Goal: Task Accomplishment & Management: Manage account settings

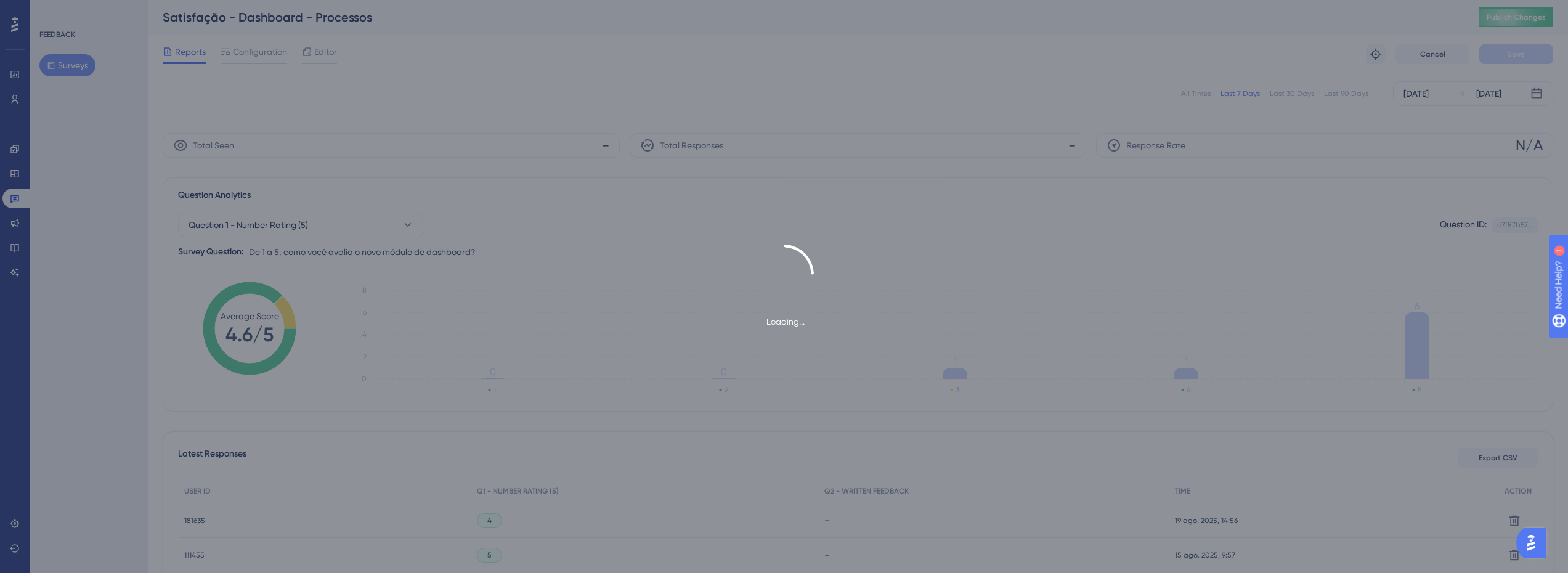
click at [1336, 96] on div "Loading..." at bounding box center [784, 286] width 1568 height 573
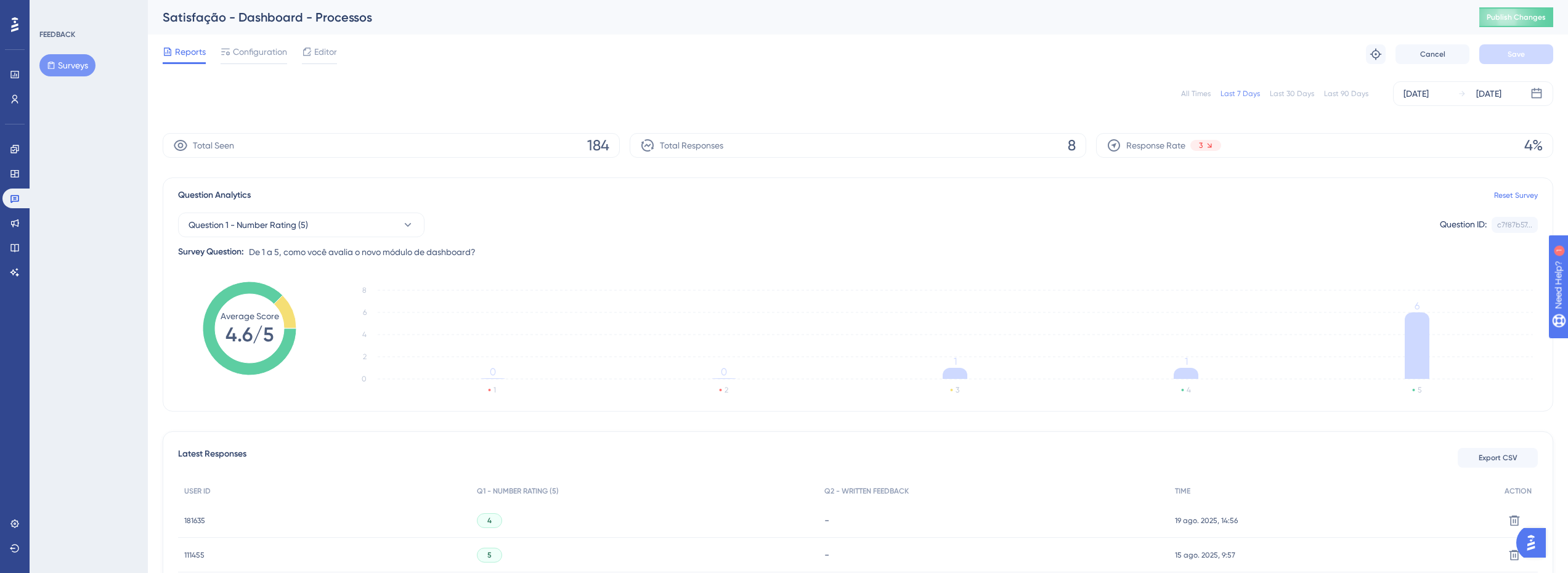
click at [1336, 96] on div "Last 90 Days" at bounding box center [1347, 93] width 44 height 10
click at [742, 265] on div "Question Analytics Reset Survey Question 1 - Number Rating (5) Question ID: c7f…" at bounding box center [858, 294] width 1391 height 234
click at [326, 58] on span "Editor" at bounding box center [325, 52] width 23 height 15
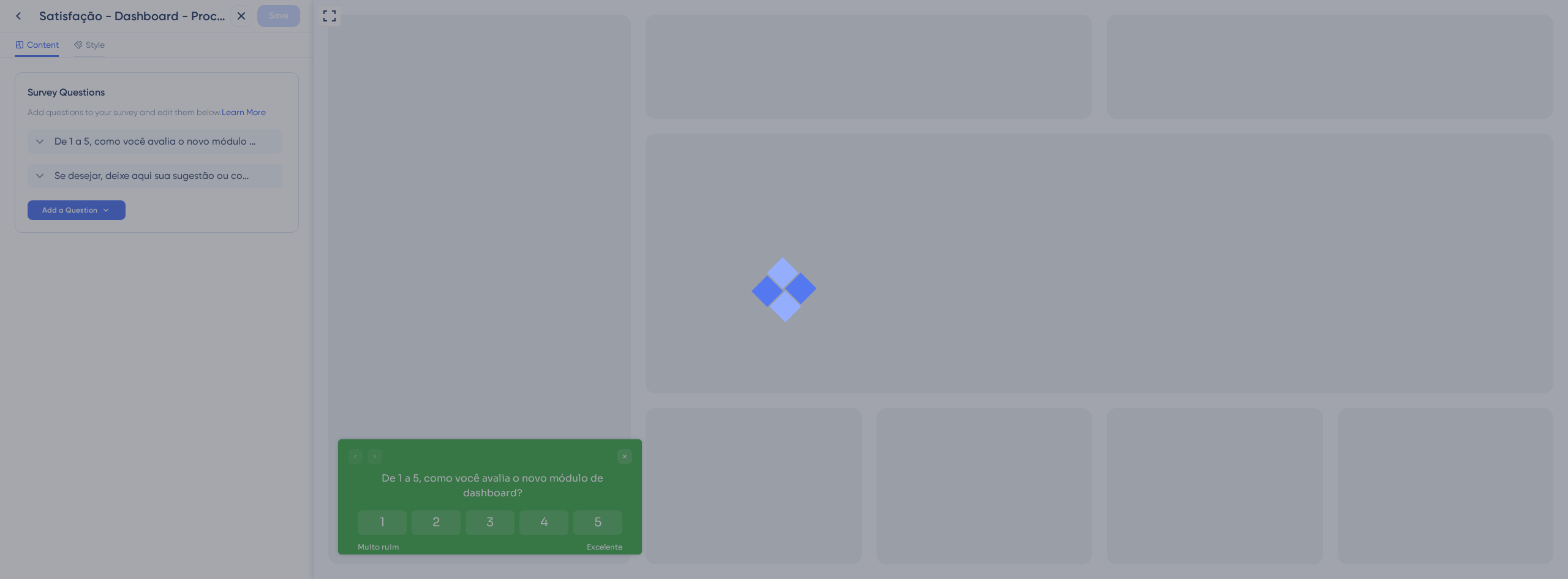
click at [20, 17] on div at bounding box center [784, 290] width 1568 height 579
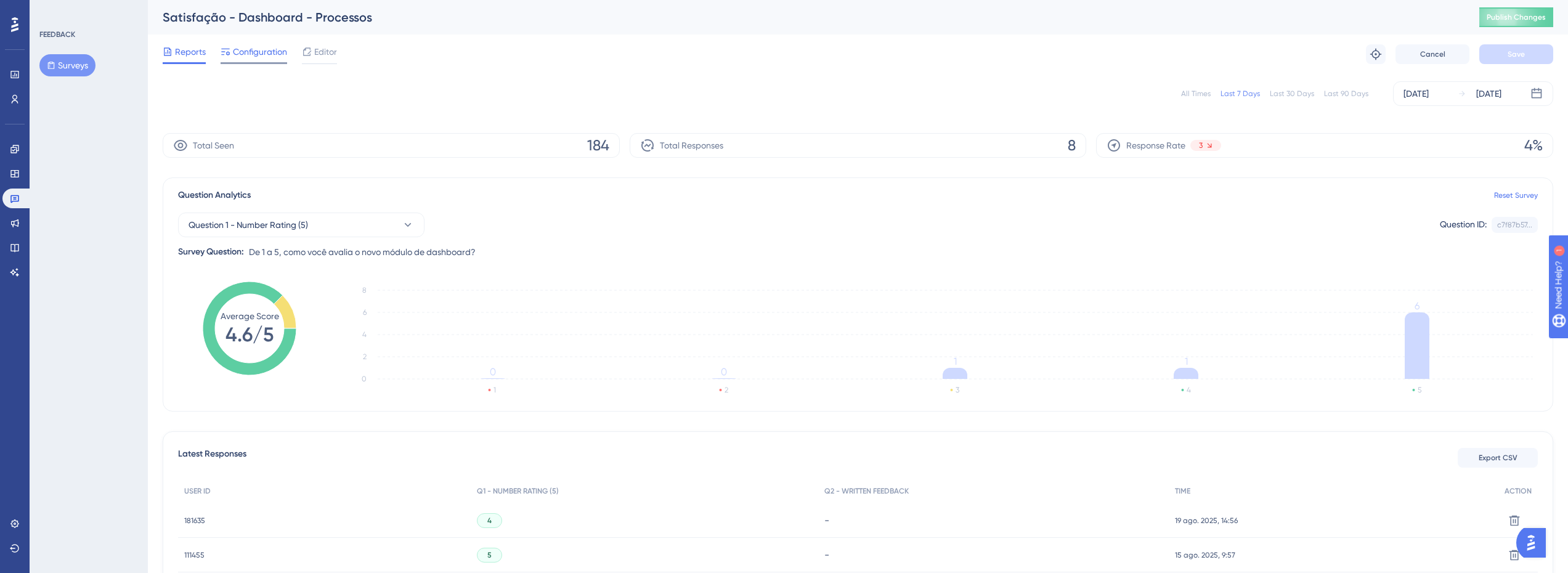
click at [265, 55] on span "Configuration" at bounding box center [260, 52] width 55 height 15
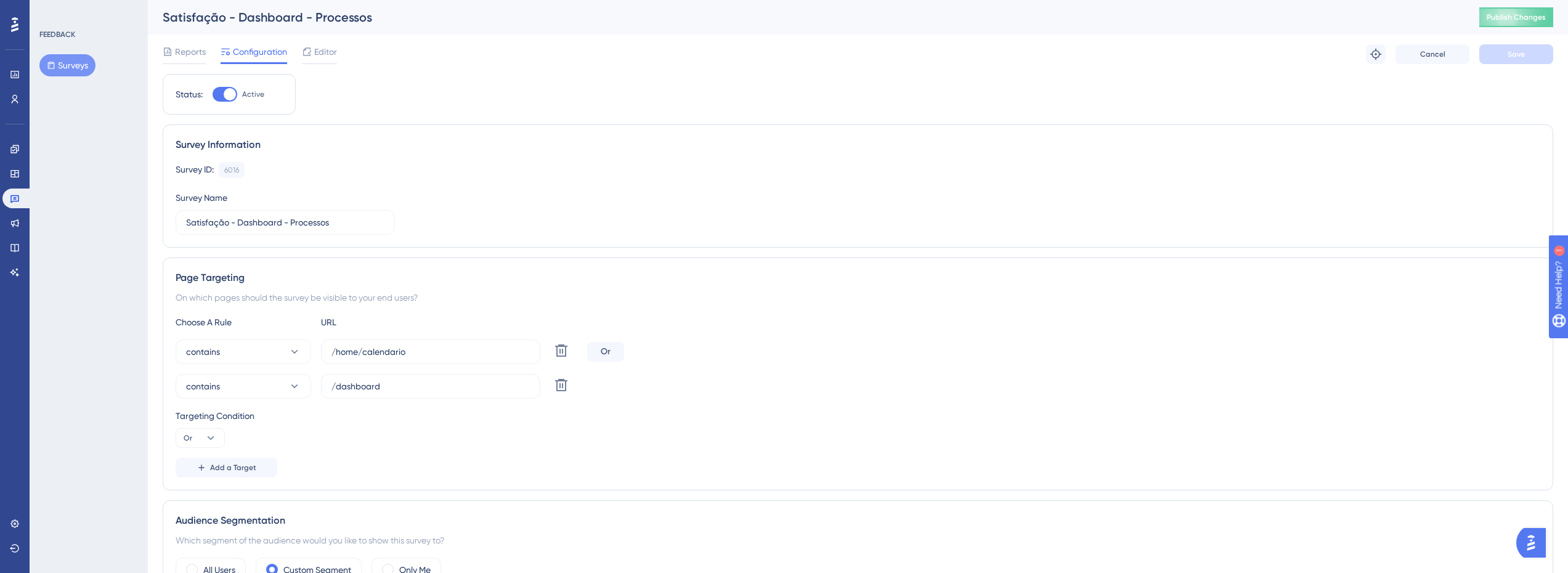
click at [223, 93] on div at bounding box center [224, 94] width 24 height 15
click at [212, 94] on input "Active" at bounding box center [212, 94] width 1 height 1
checkbox input "false"
click at [1505, 59] on button "Save" at bounding box center [1516, 54] width 74 height 20
click at [1511, 20] on span "Publish Changes" at bounding box center [1516, 17] width 59 height 10
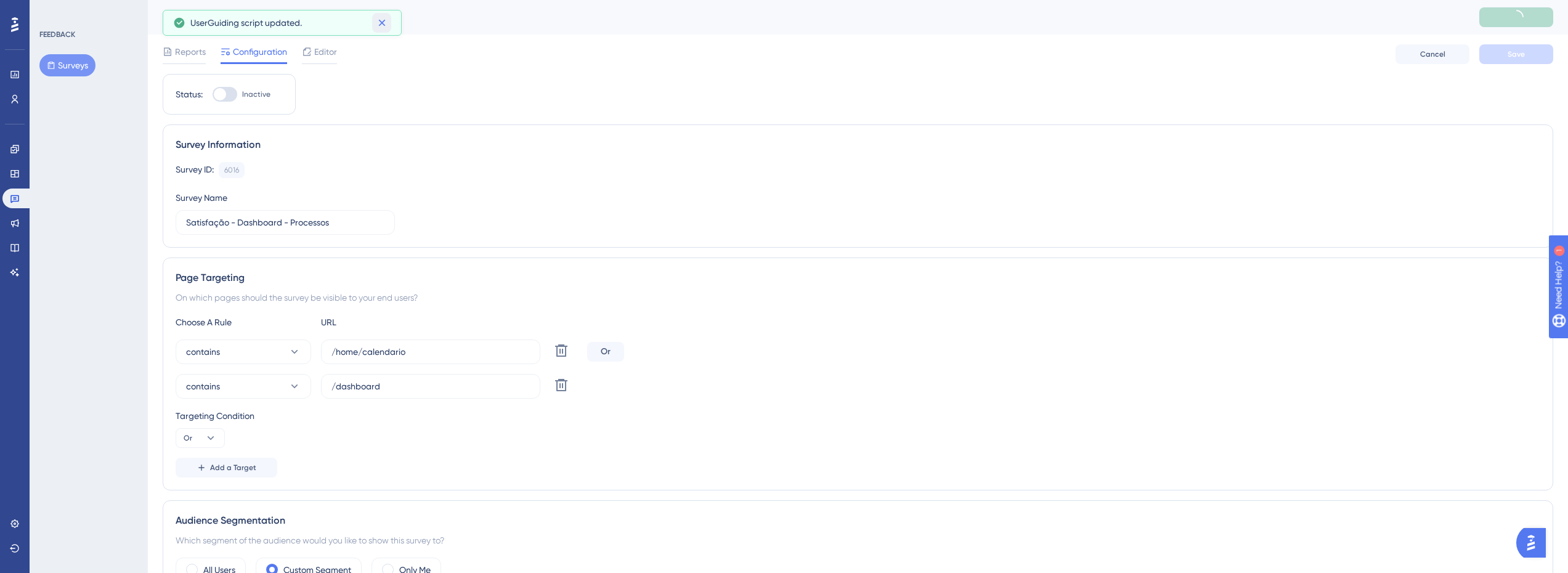
click at [381, 23] on icon at bounding box center [382, 23] width 13 height 13
click at [199, 57] on span "Reports" at bounding box center [190, 52] width 31 height 15
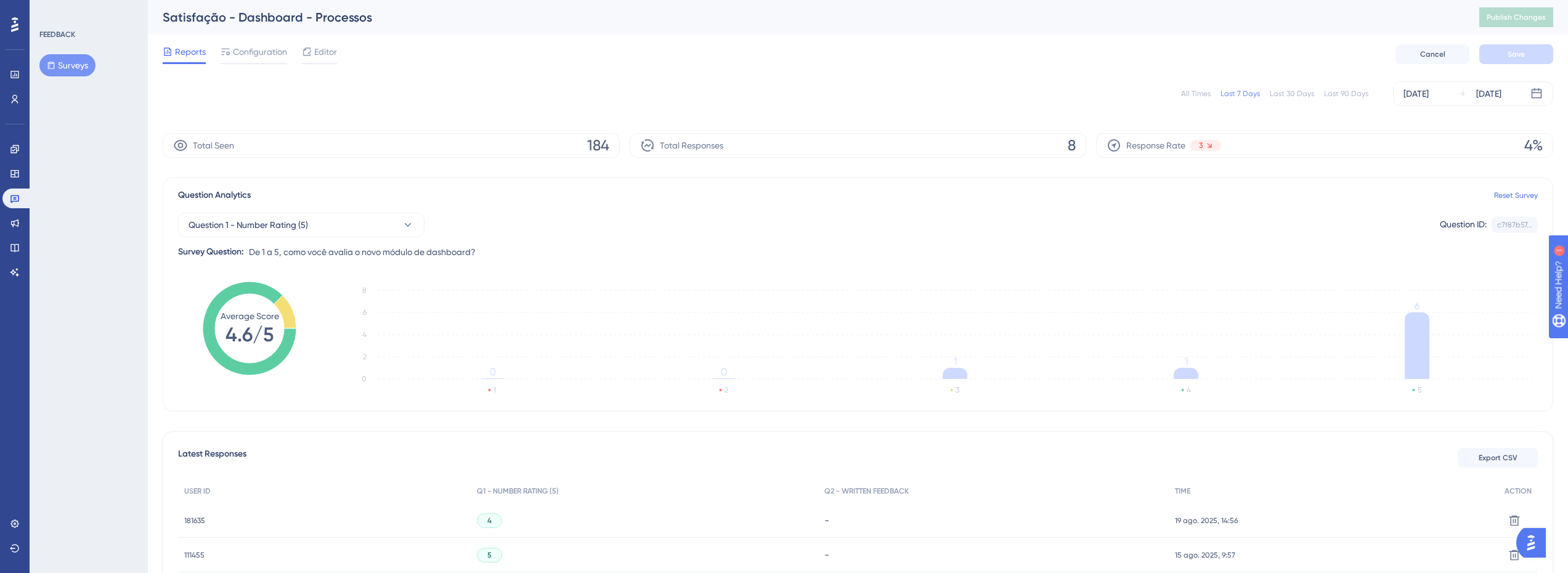
click at [1333, 91] on div "Last 90 Days" at bounding box center [1347, 93] width 44 height 10
click at [1491, 453] on span "Export CSV" at bounding box center [1498, 457] width 39 height 10
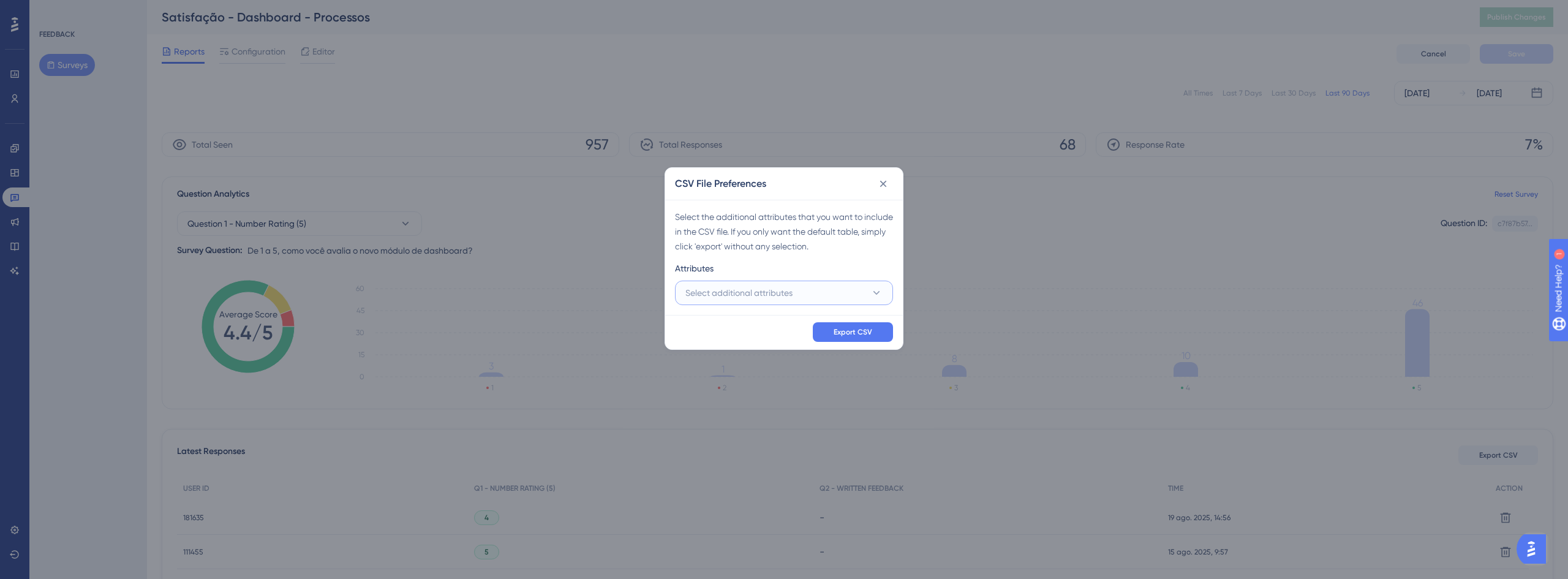
click at [721, 287] on span "Select additional attributes" at bounding box center [739, 292] width 107 height 15
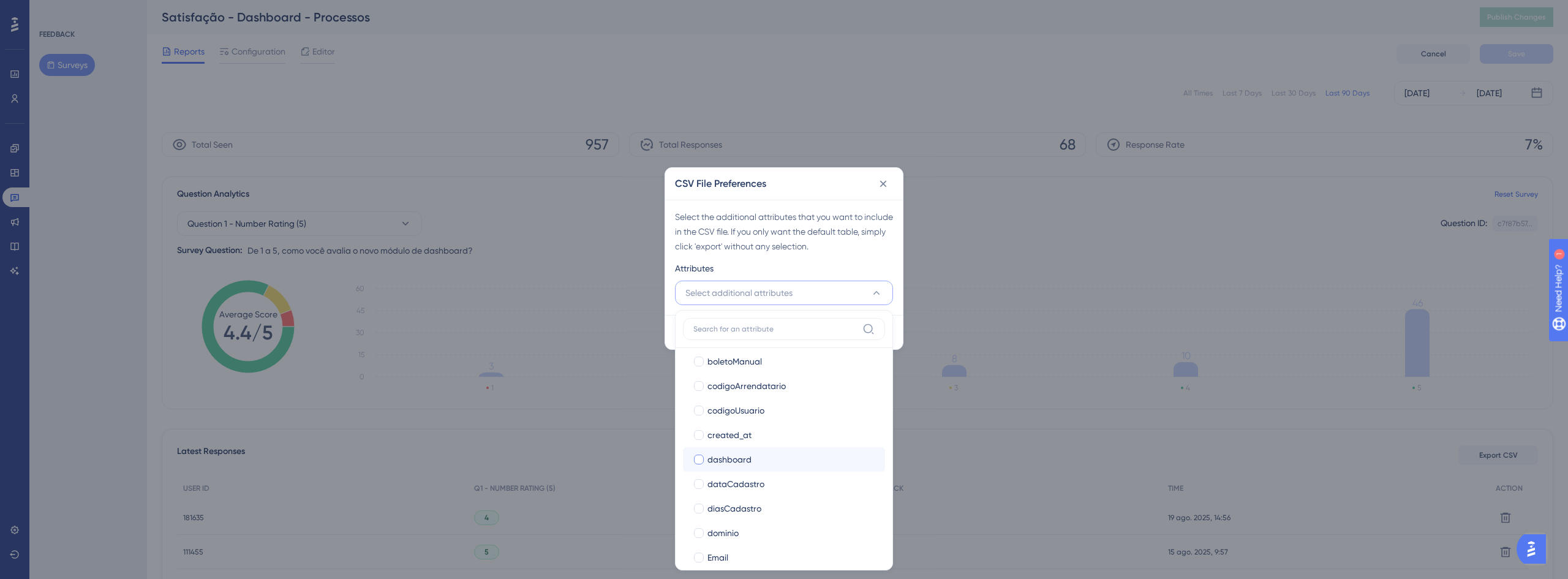
scroll to position [163, 0]
click at [717, 421] on span "codigoArrendatario" at bounding box center [746, 424] width 78 height 15
checkbox input "true"
click at [715, 438] on span "Email" at bounding box center [718, 433] width 21 height 15
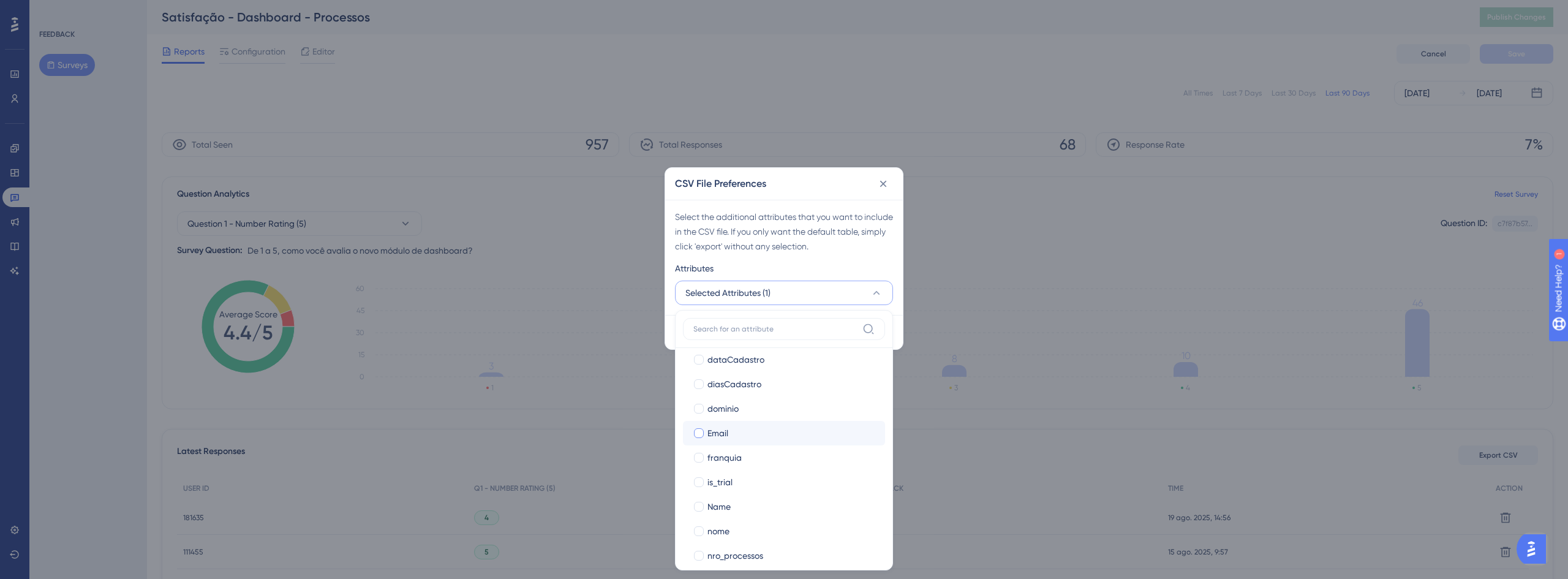
checkbox input "true"
click at [744, 524] on div "nome" at bounding box center [791, 531] width 168 height 15
checkbox input "true"
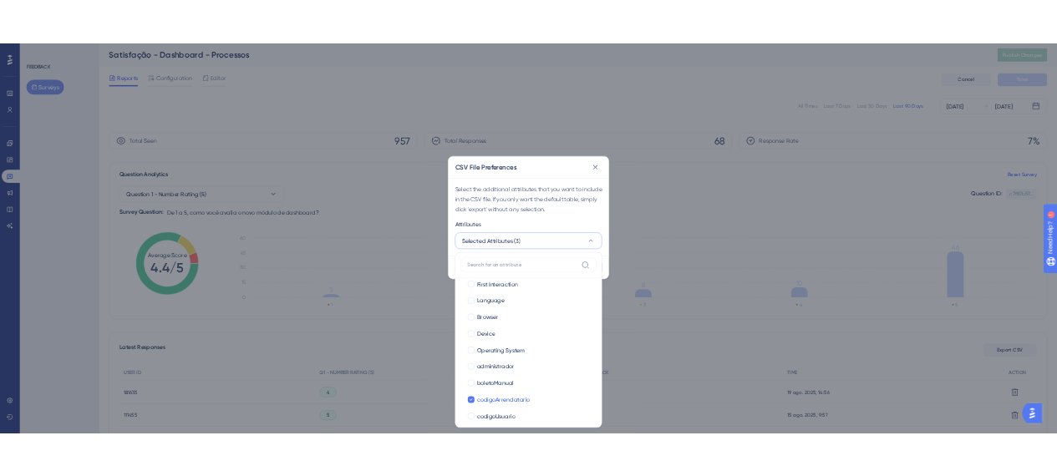
scroll to position [0, 0]
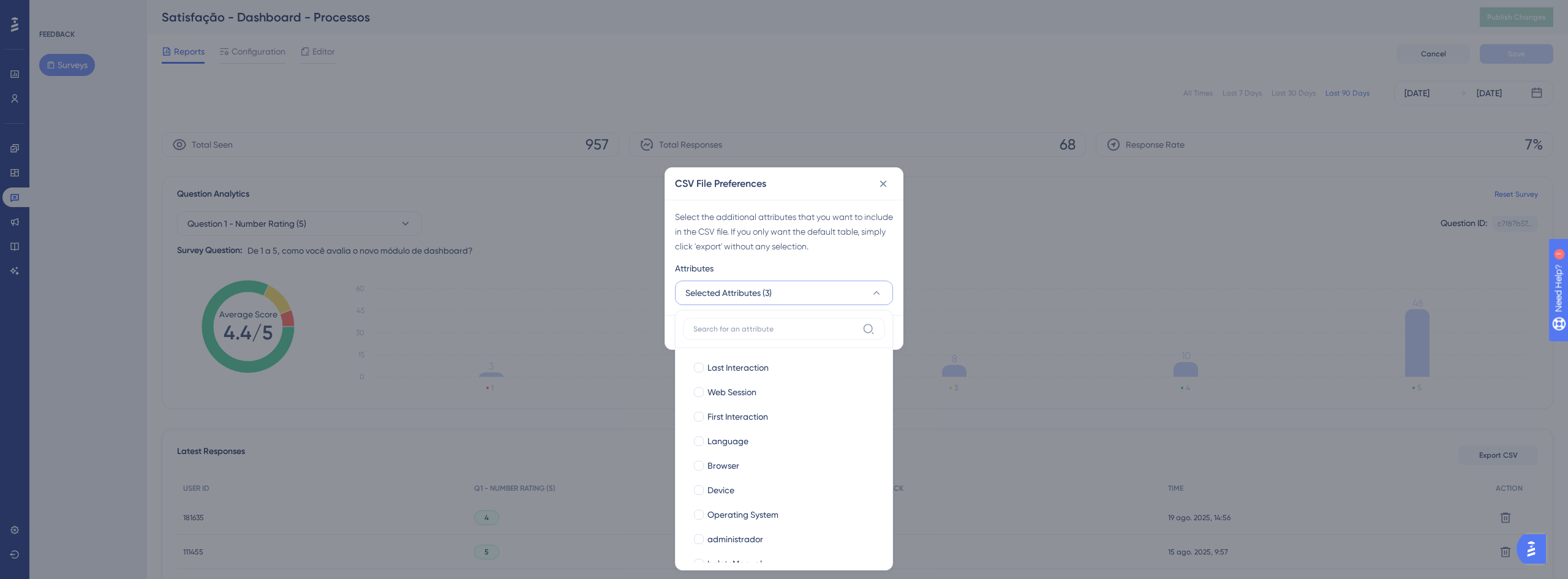
click at [785, 257] on div "Select the additional attributes that you want to include in the CSV file. If y…" at bounding box center [784, 257] width 238 height 115
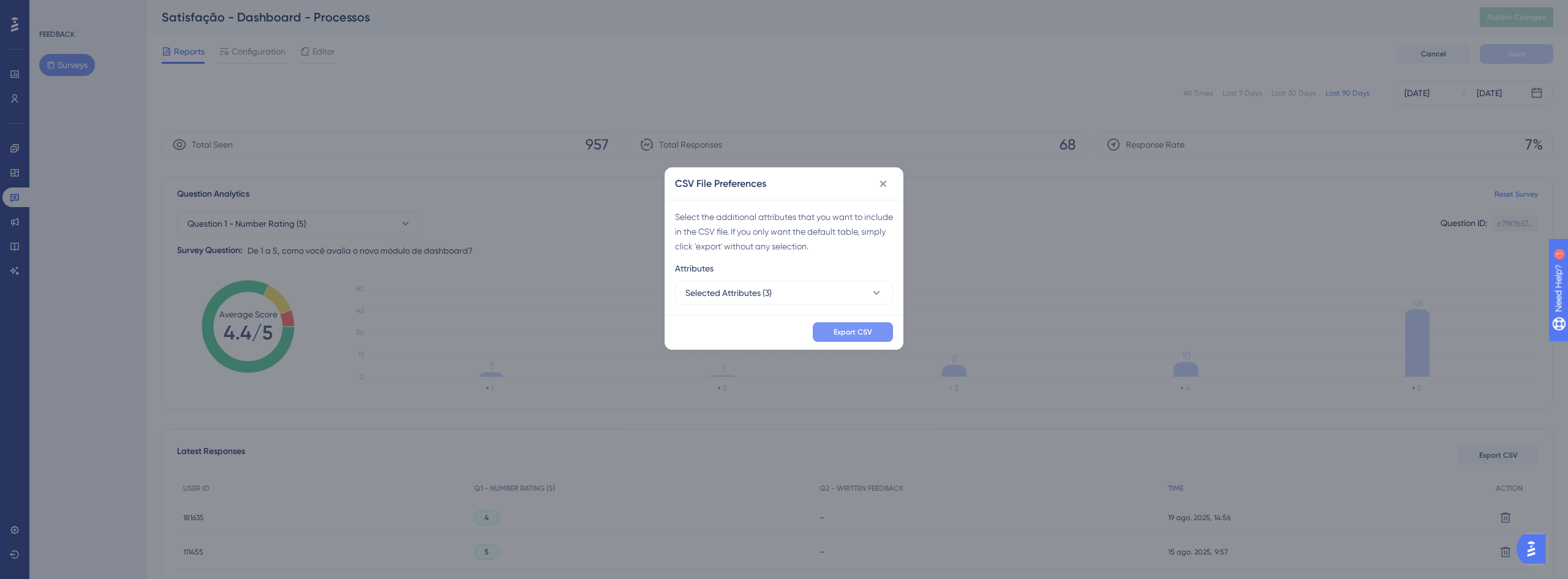
click at [836, 339] on button "Export CSV" at bounding box center [853, 331] width 80 height 20
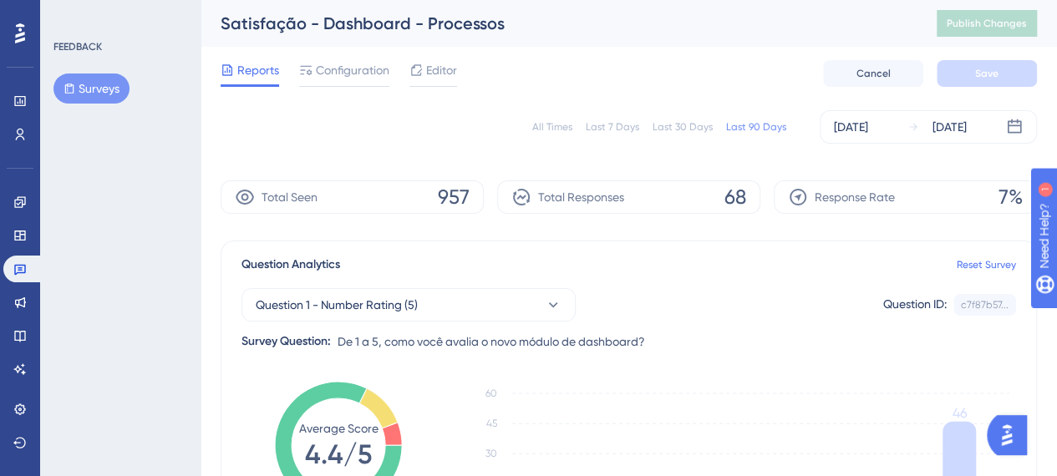
scroll to position [111, 0]
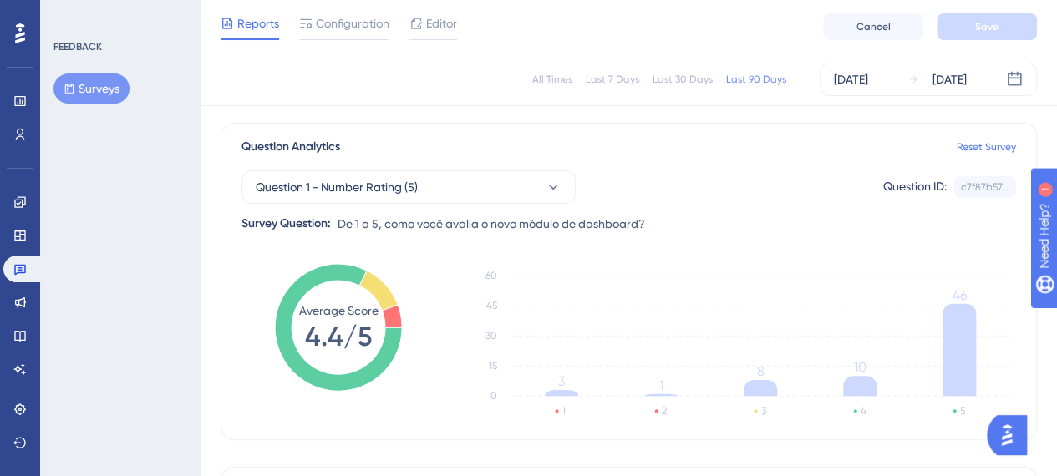
click at [1056, 102] on div "All Times Last 7 Days Last 30 Days Last 90 Days Jul 28 2025 Aug 19 2025" at bounding box center [629, 79] width 856 height 53
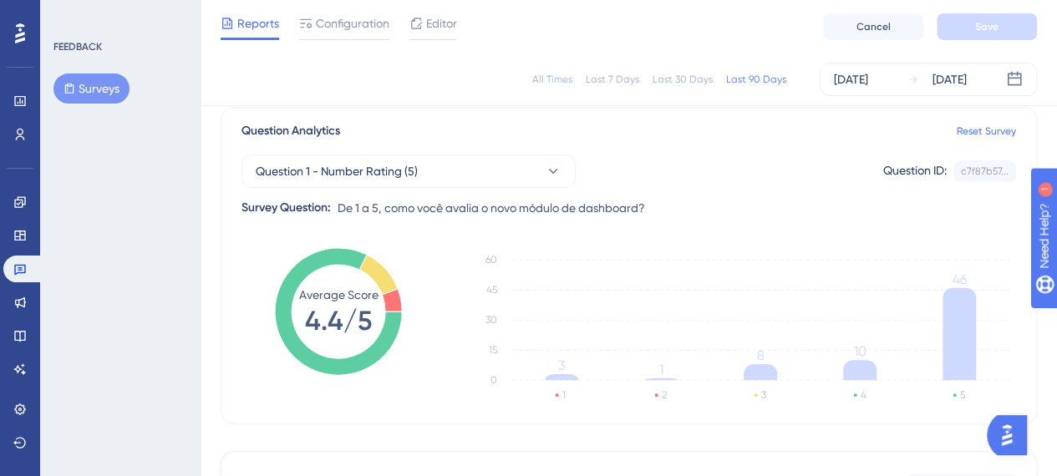
scroll to position [164, 0]
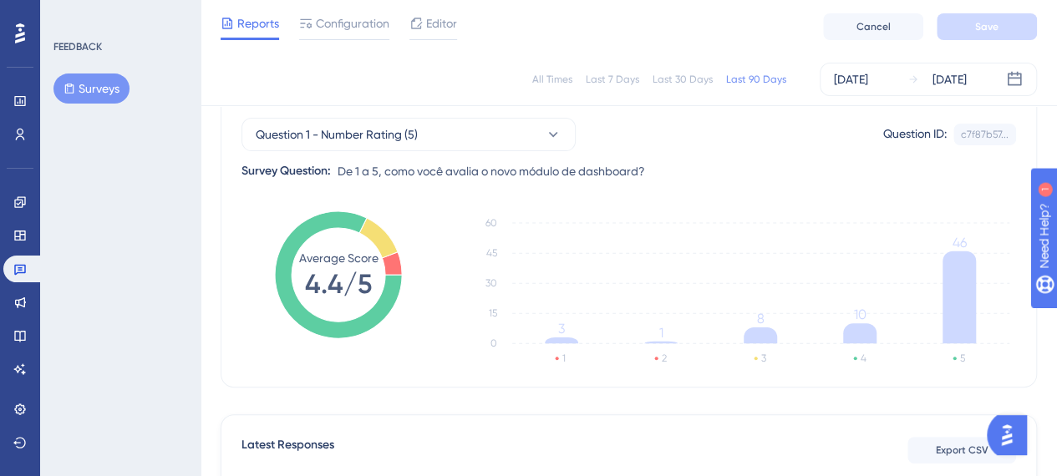
click at [367, 171] on span "De 1 a 5, como você avalia o novo módulo de dashboard?" at bounding box center [491, 171] width 307 height 20
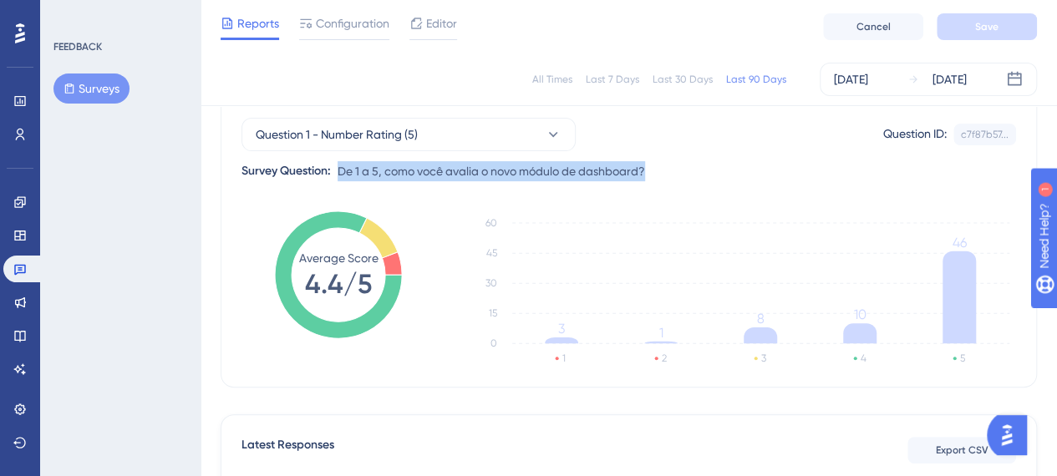
drag, startPoint x: 334, startPoint y: 170, endPoint x: 657, endPoint y: 170, distance: 322.5
click at [657, 170] on div "Question 1 - Number Rating (5) Question ID: c7f87b57... Copy Survey Question: D…" at bounding box center [628, 142] width 775 height 77
copy div "De 1 a 5, como você avalia o novo módulo de dashboard?"
click at [461, 126] on button "Question 1 - Number Rating (5)" at bounding box center [408, 134] width 334 height 33
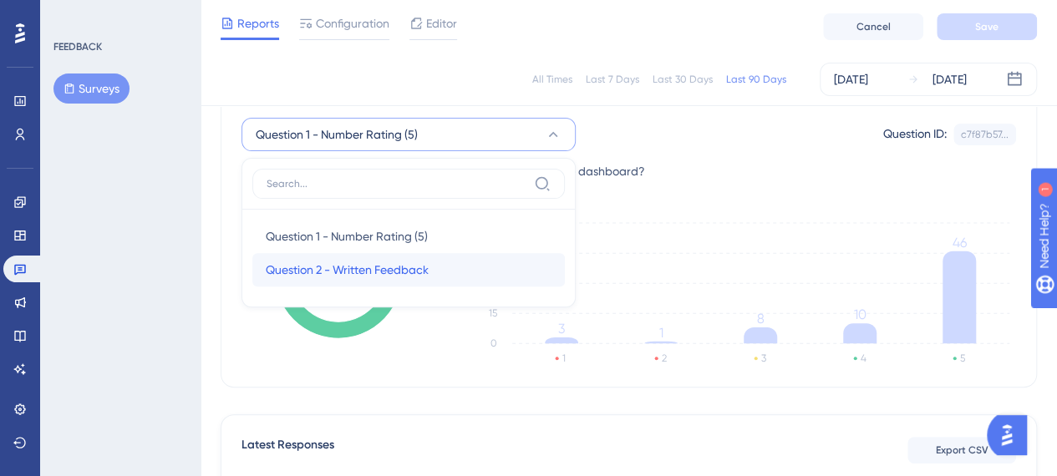
click at [345, 277] on span "Question 2 - Written Feedback" at bounding box center [347, 270] width 163 height 20
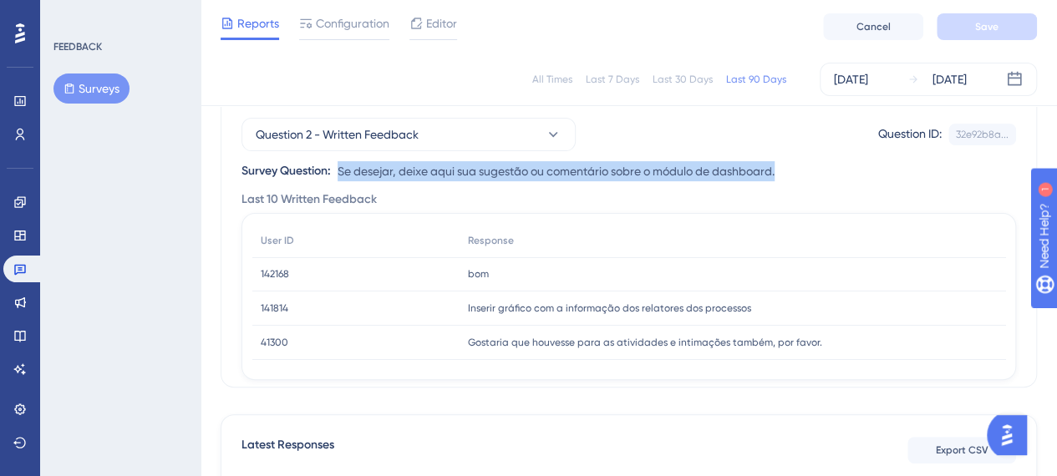
drag, startPoint x: 338, startPoint y: 165, endPoint x: 787, endPoint y: 165, distance: 449.5
click at [787, 165] on div "Question 2 - Written Feedback Question ID: 32e92b8a... Copy Survey Question: Se…" at bounding box center [628, 142] width 775 height 77
copy span "Se desejar, deixe aqui sua sugestão ou comentário sobre o módulo de dashboard."
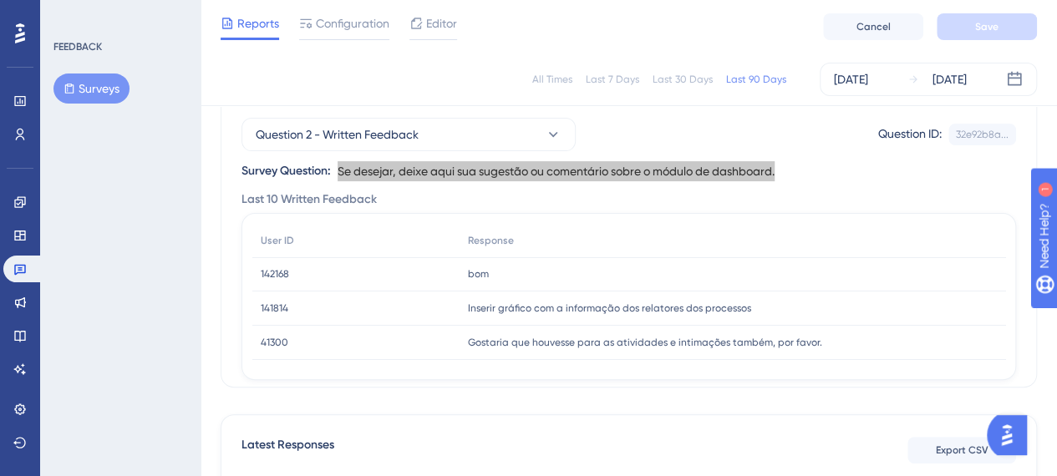
scroll to position [256, 0]
